Goal: Task Accomplishment & Management: Manage account settings

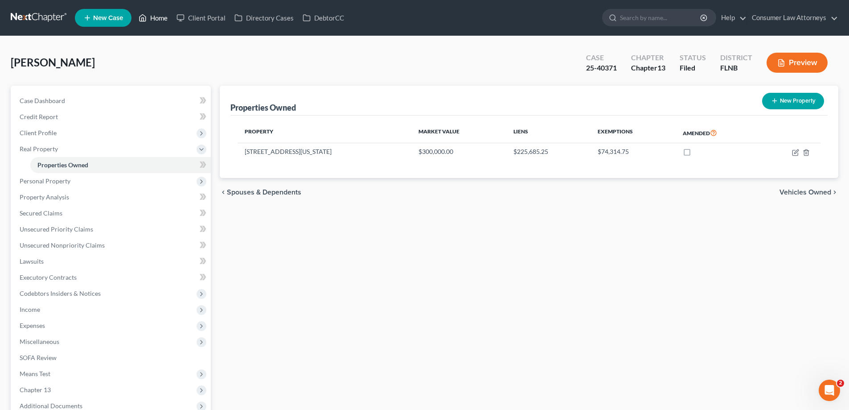
click at [156, 20] on link "Home" at bounding box center [153, 18] width 38 height 16
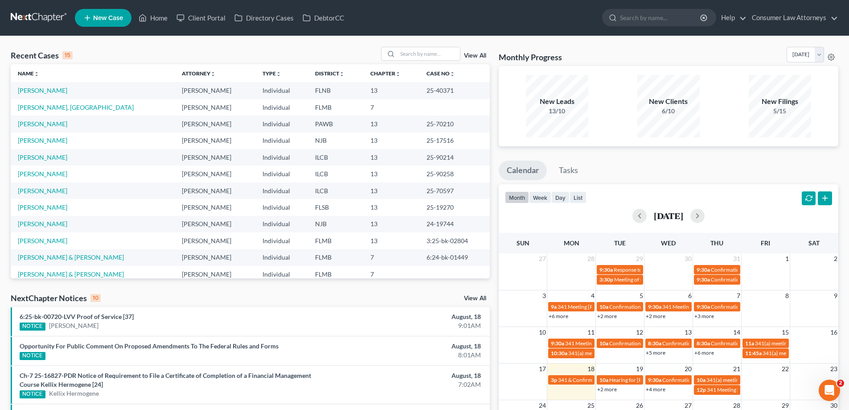
click at [472, 54] on link "View All" at bounding box center [475, 56] width 22 height 6
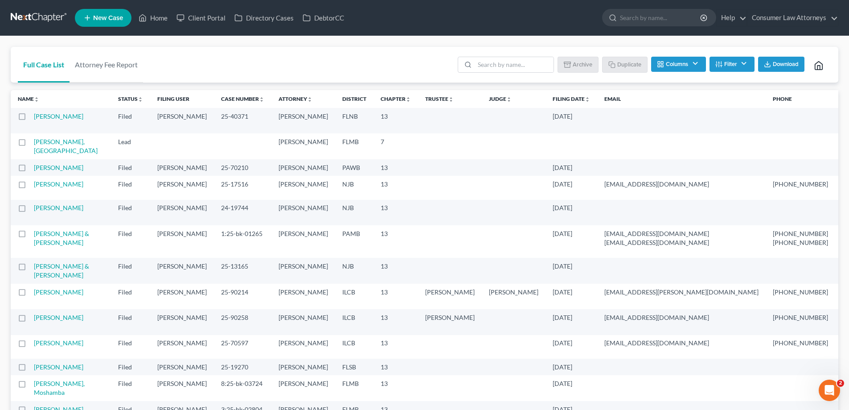
click at [546, 103] on th "Filing Date unfold_more expand_more expand_less" at bounding box center [572, 99] width 52 height 18
click at [553, 99] on link "Filing Date unfold_more expand_more expand_less" at bounding box center [571, 98] width 37 height 7
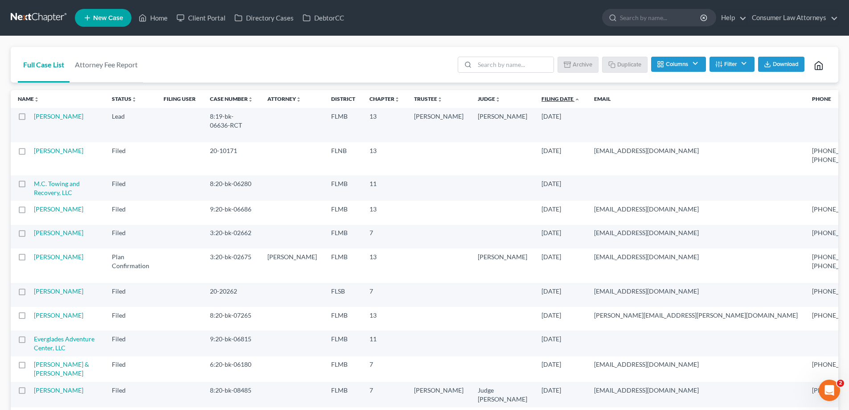
click at [542, 101] on link "Filing Date unfold_more expand_more expand_less" at bounding box center [561, 98] width 38 height 7
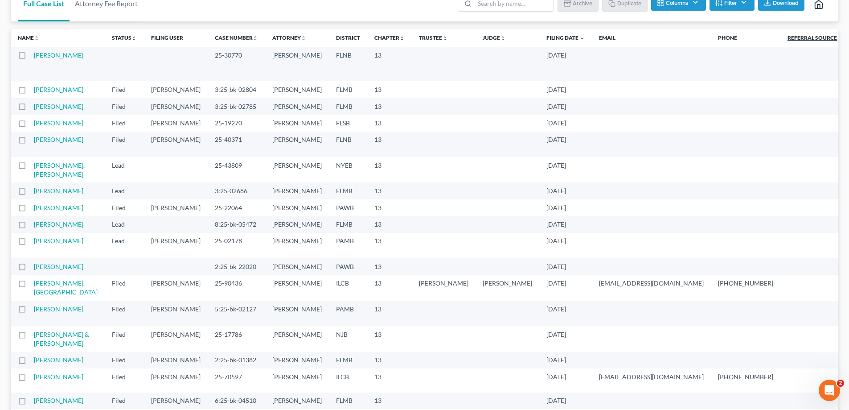
scroll to position [45, 0]
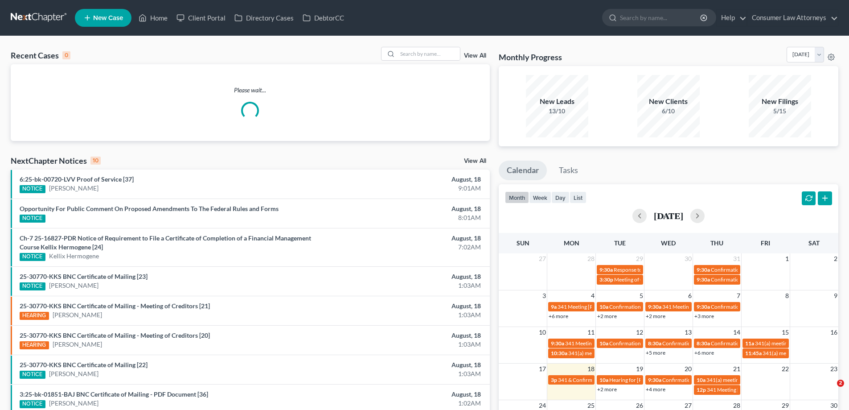
click at [473, 58] on link "View All" at bounding box center [475, 56] width 22 height 6
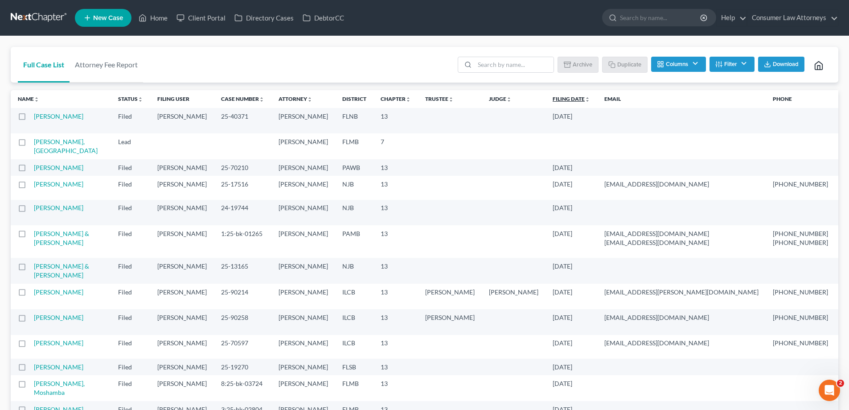
click at [553, 96] on link "Filing Date unfold_more expand_more expand_less" at bounding box center [571, 98] width 37 height 7
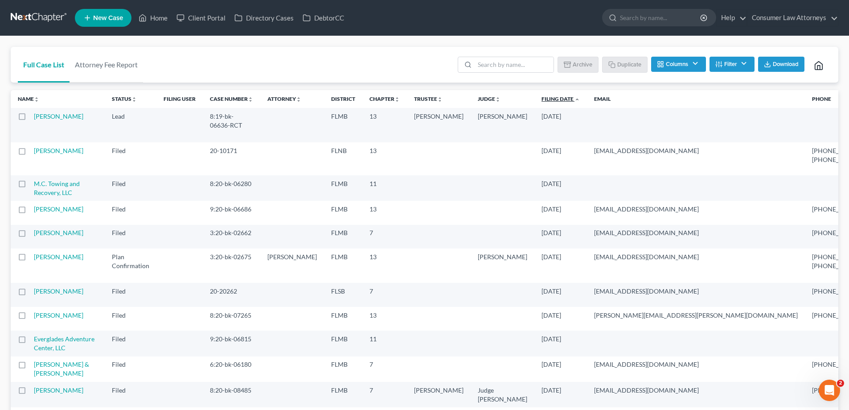
click at [542, 102] on link "Filing Date unfold_more expand_more expand_less" at bounding box center [561, 98] width 38 height 7
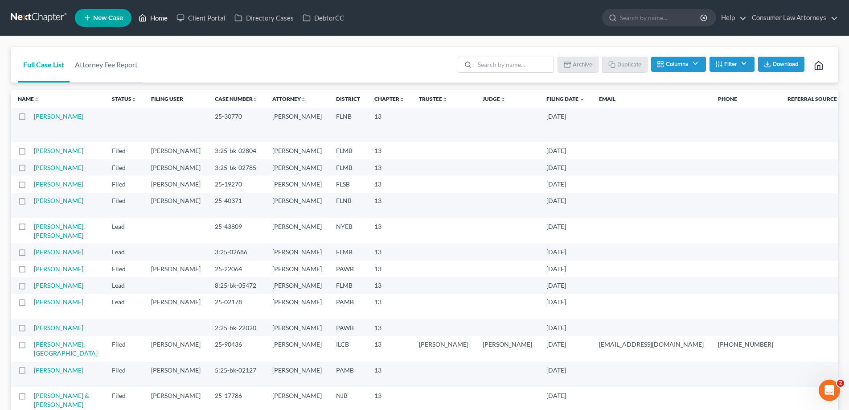
click at [141, 19] on icon at bounding box center [143, 17] width 8 height 11
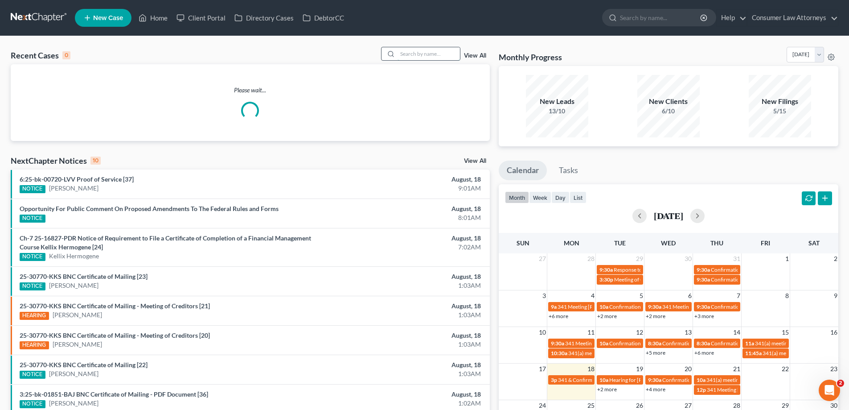
click at [421, 53] on input "search" at bounding box center [429, 53] width 62 height 13
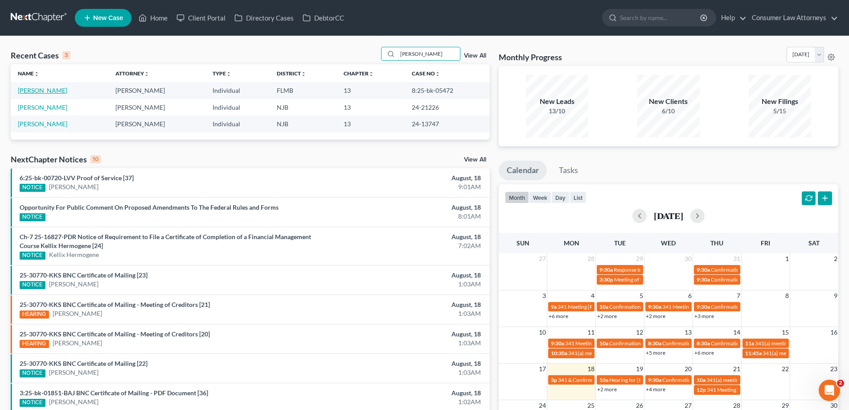
type input "[PERSON_NAME]"
click at [38, 92] on link "[PERSON_NAME]" at bounding box center [42, 90] width 49 height 8
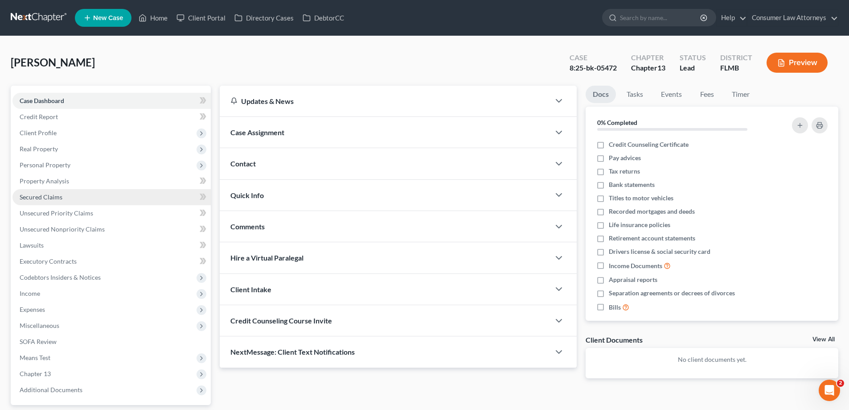
click at [46, 198] on span "Secured Claims" at bounding box center [41, 197] width 43 height 8
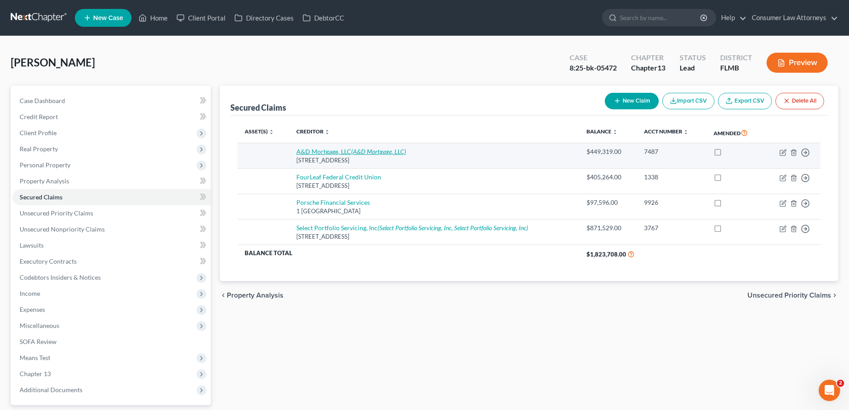
click at [341, 152] on link "A&D Mortgage, LLC (A&D Mortgage, LLC)" at bounding box center [352, 152] width 110 height 8
select select "9"
select select "0"
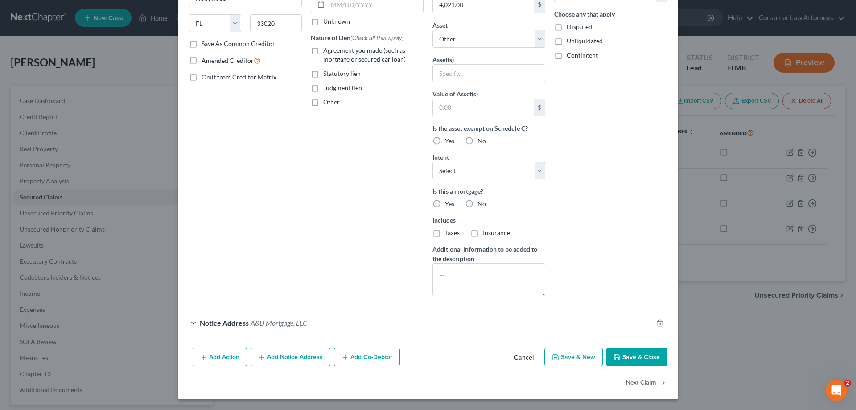
click at [622, 366] on button "Save & Close" at bounding box center [636, 357] width 61 height 19
select select
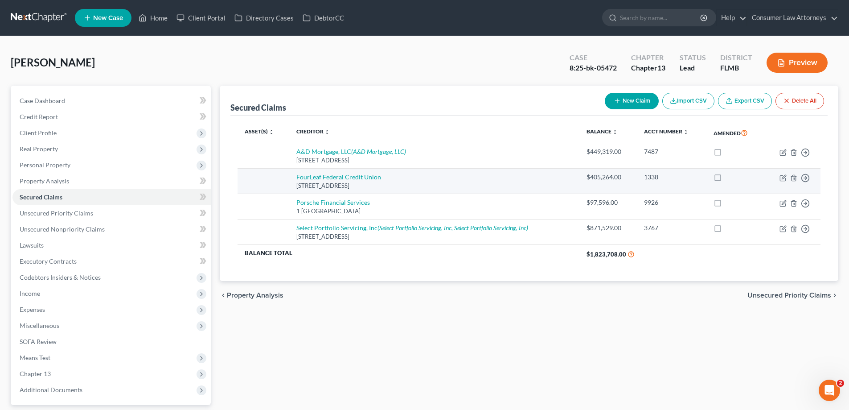
click at [402, 186] on div "[STREET_ADDRESS]" at bounding box center [435, 185] width 276 height 8
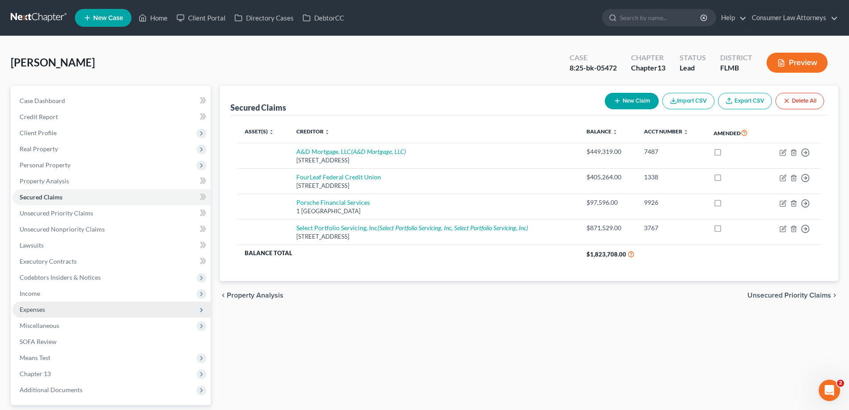
click at [37, 309] on span "Expenses" at bounding box center [32, 309] width 25 height 8
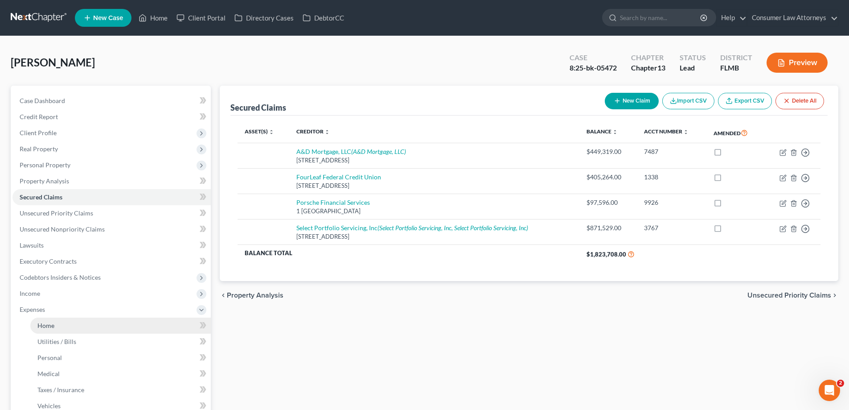
click at [50, 328] on span "Home" at bounding box center [45, 325] width 17 height 8
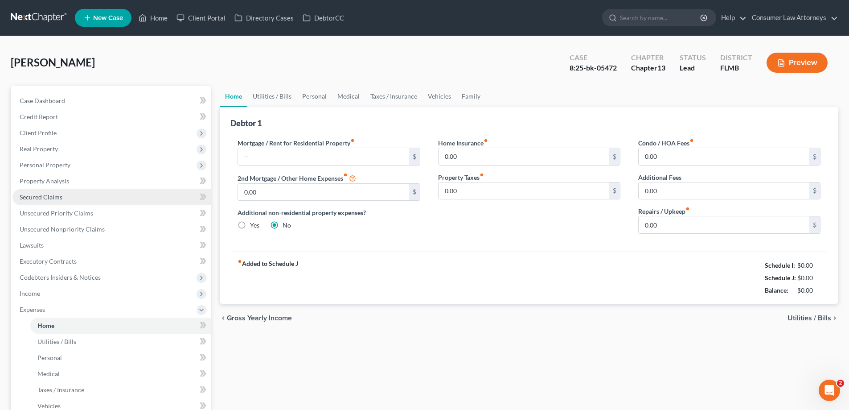
click at [25, 197] on span "Secured Claims" at bounding box center [41, 197] width 43 height 8
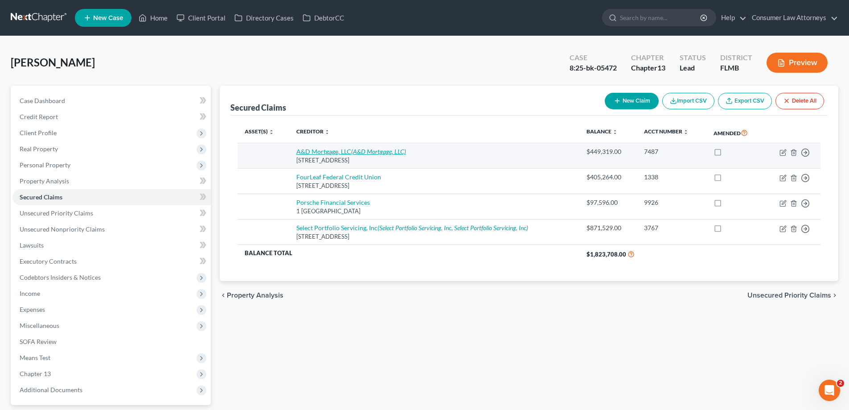
click at [371, 153] on icon "(A&D Mortgage, LLC)" at bounding box center [378, 152] width 55 height 8
select select "9"
select select "0"
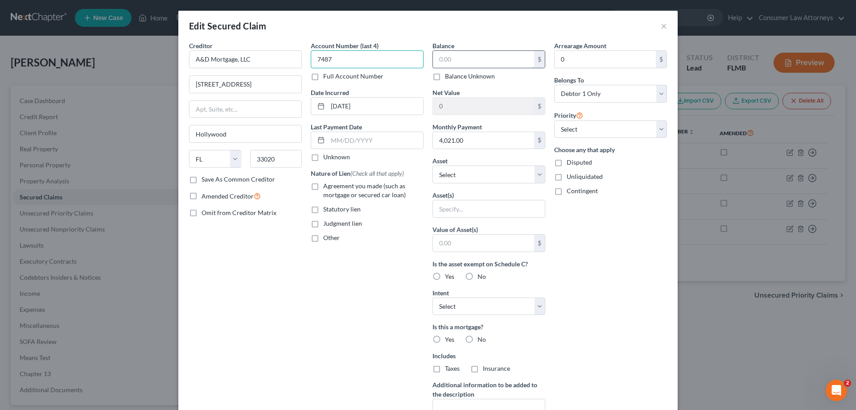
type input "7487"
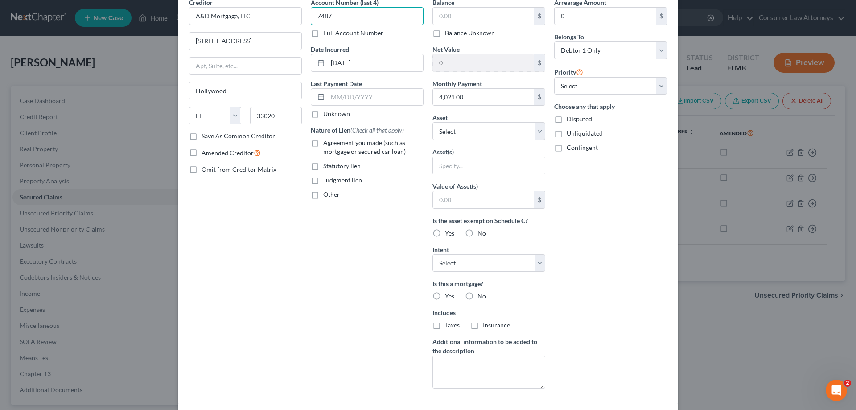
scroll to position [136, 0]
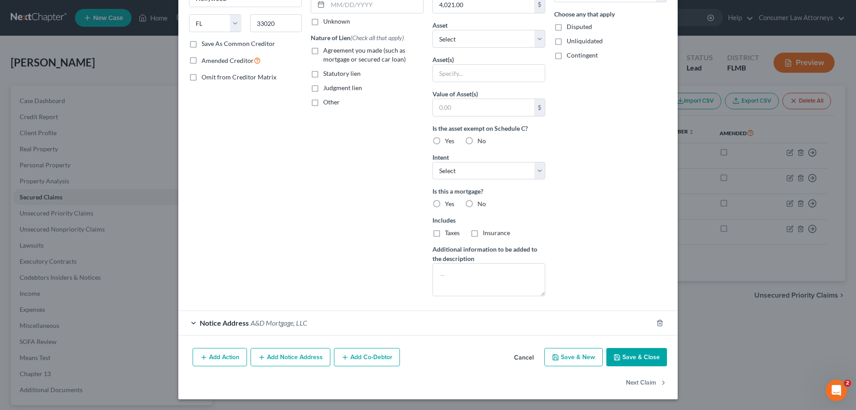
click at [530, 354] on button "Cancel" at bounding box center [524, 358] width 34 height 18
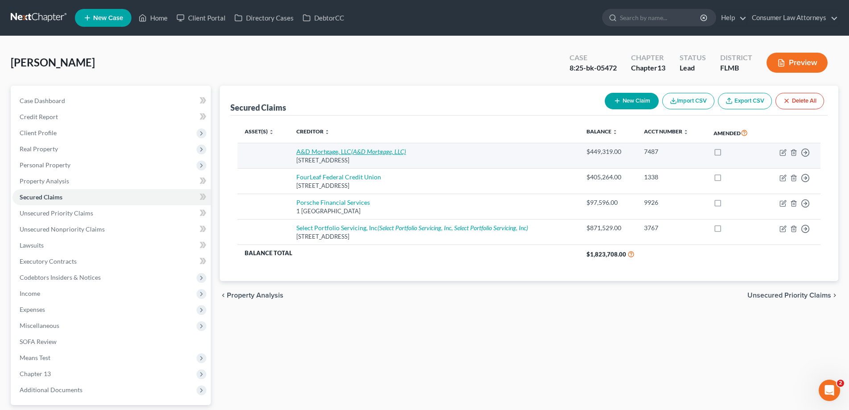
click at [375, 153] on icon "(A&D Mortgage, LLC)" at bounding box center [378, 152] width 55 height 8
select select "9"
select select "0"
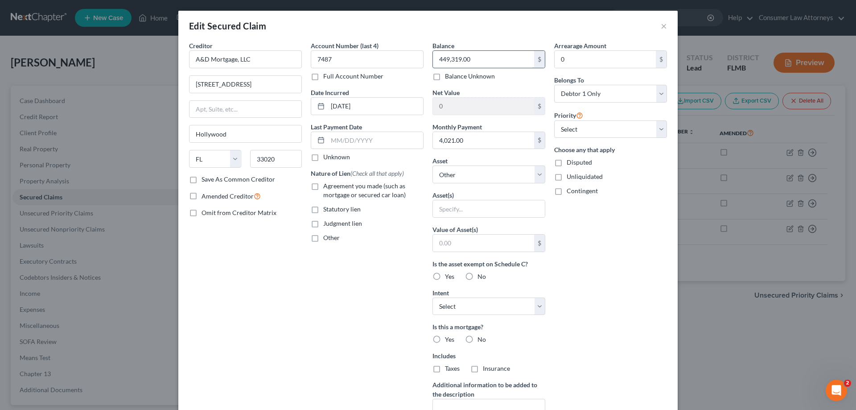
click at [487, 62] on input "449,319.00" at bounding box center [483, 59] width 101 height 17
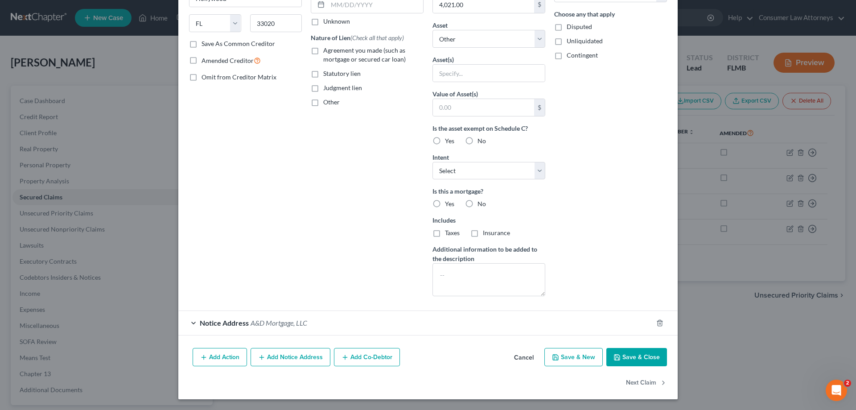
type input "1"
drag, startPoint x: 622, startPoint y: 354, endPoint x: 801, endPoint y: 332, distance: 180.1
click at [623, 354] on button "Save & Close" at bounding box center [636, 357] width 61 height 19
select select
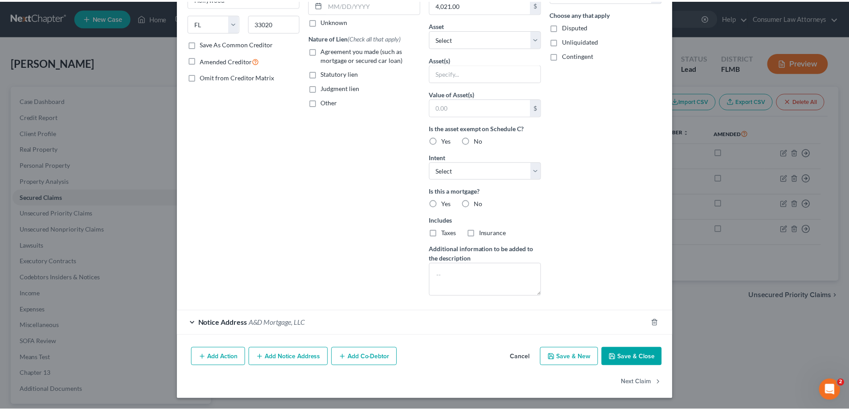
scroll to position [38, 0]
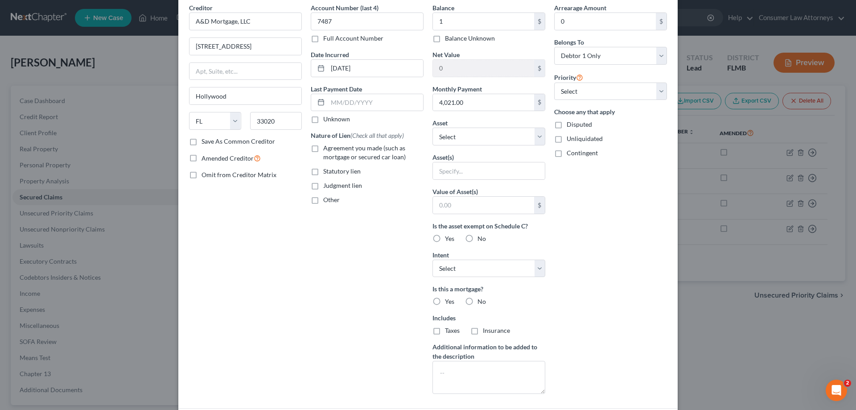
type input "1.00"
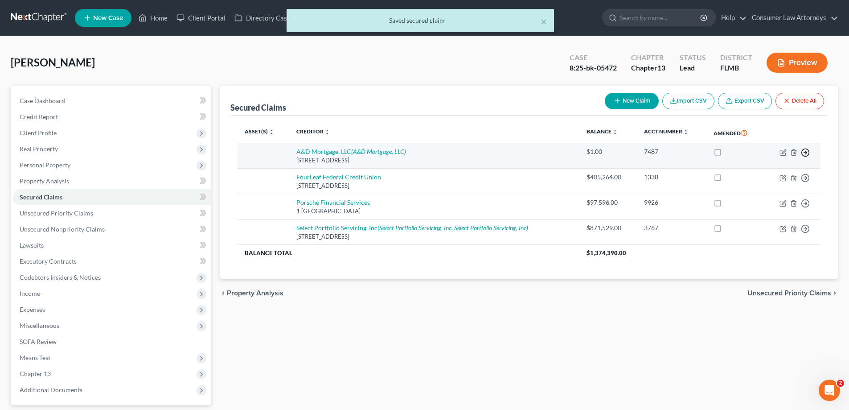
click at [808, 155] on circle "button" at bounding box center [806, 152] width 8 height 8
click at [762, 173] on link "Move to F" at bounding box center [765, 173] width 74 height 15
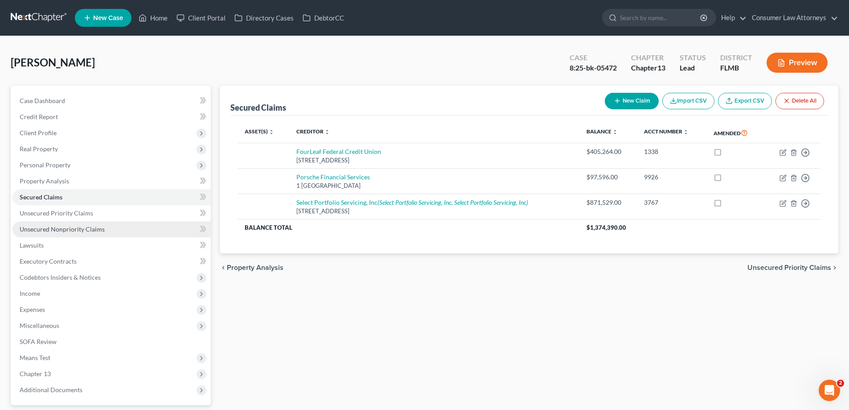
click at [82, 228] on span "Unsecured Nonpriority Claims" at bounding box center [62, 229] width 85 height 8
